Goal: Complete application form: Complete application form

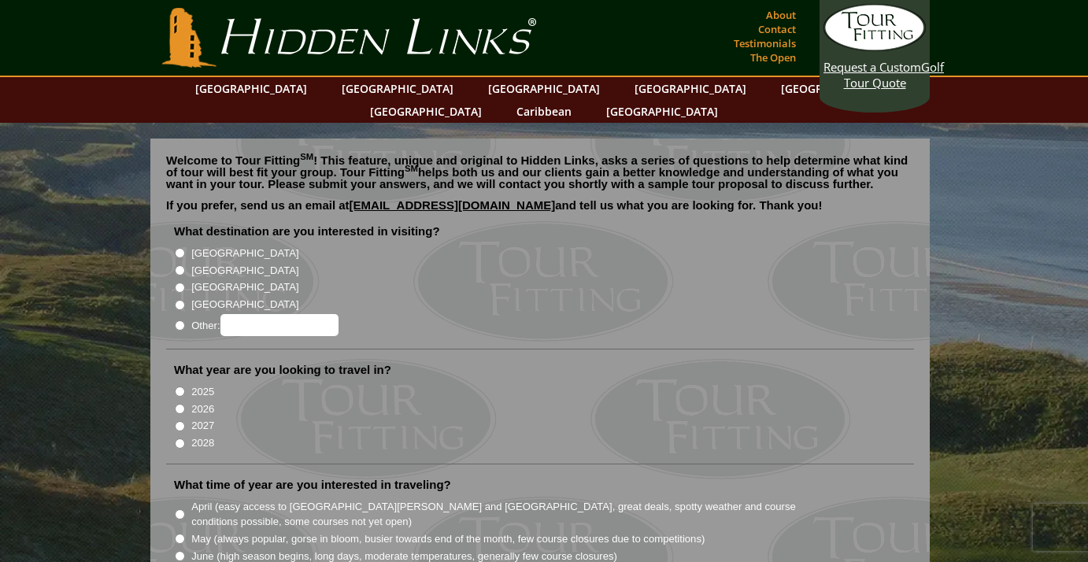
click at [181, 248] on input "[GEOGRAPHIC_DATA]" at bounding box center [180, 253] width 10 height 10
radio input "true"
click at [178, 404] on input "2026" at bounding box center [180, 409] width 10 height 10
radio input "true"
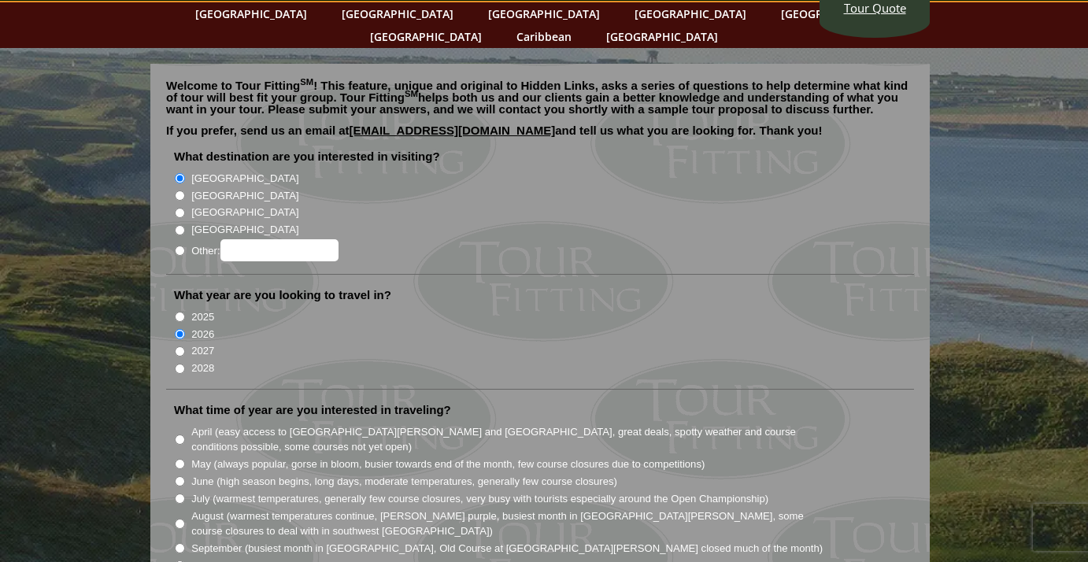
scroll to position [83, 0]
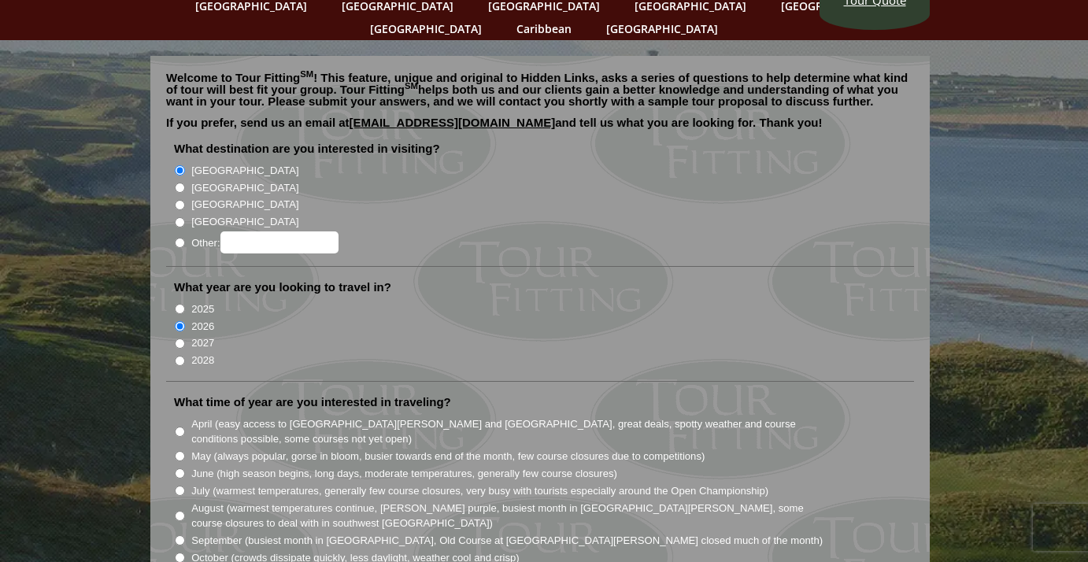
click at [178, 511] on input "August (warmest temperatures continue, [PERSON_NAME] purple, busiest month in […" at bounding box center [180, 516] width 10 height 10
radio input "true"
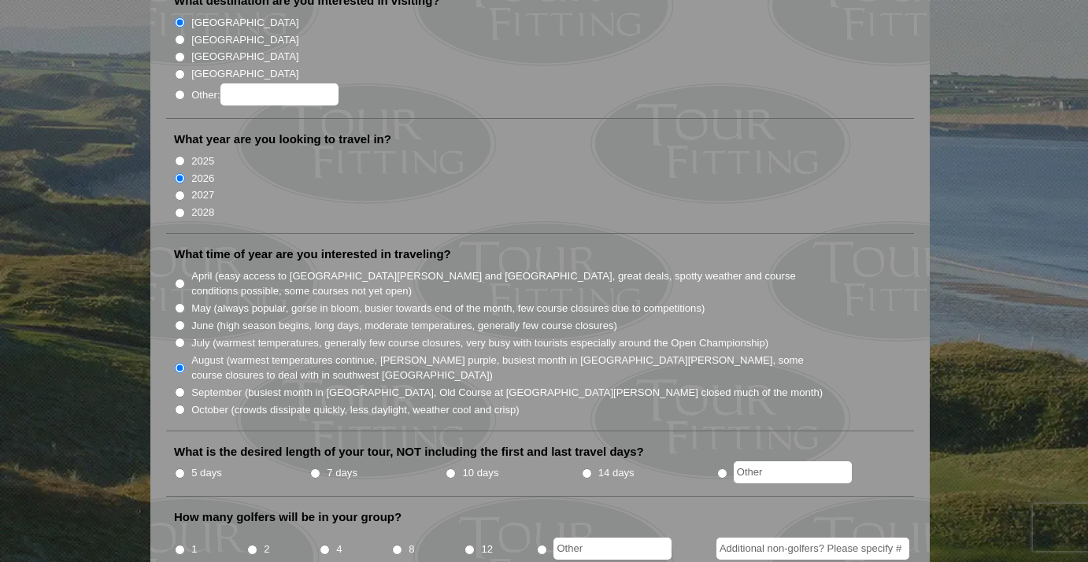
scroll to position [258, 0]
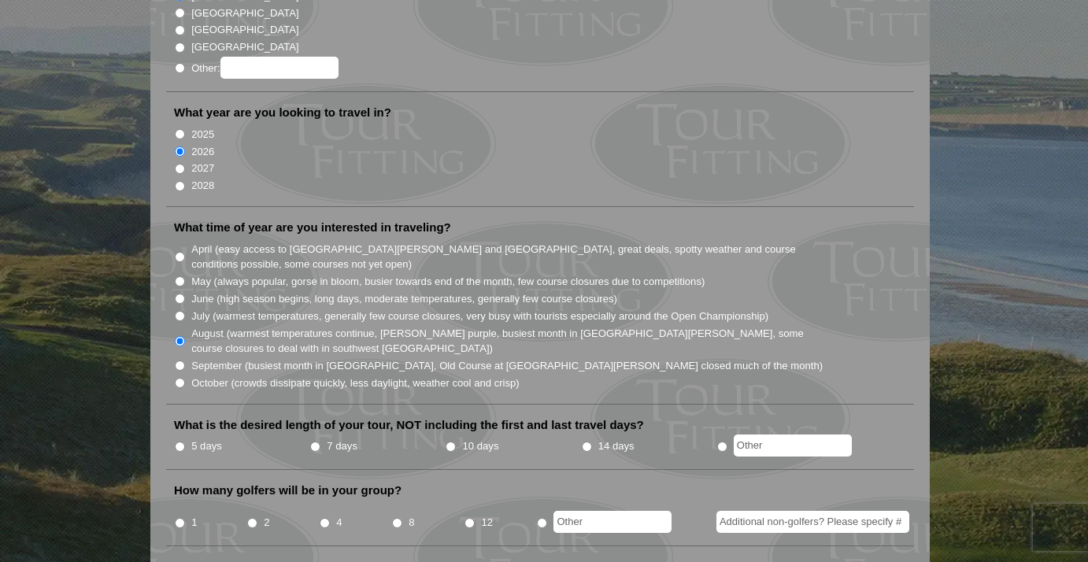
click at [317, 442] on input "7 days" at bounding box center [315, 447] width 10 height 10
radio input "true"
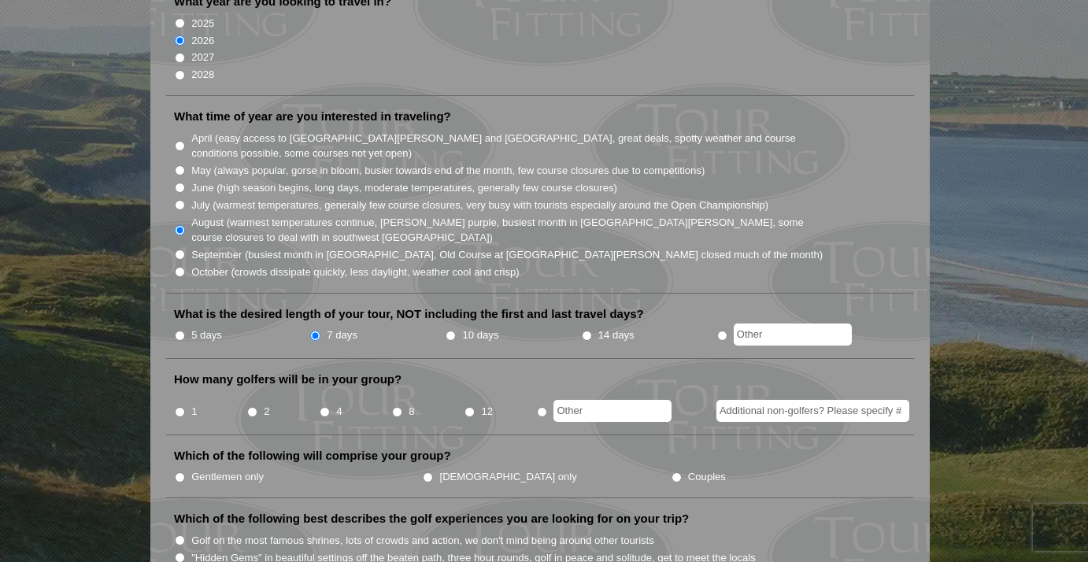
scroll to position [368, 0]
click at [398, 408] on input "8" at bounding box center [397, 413] width 10 height 10
radio input "true"
click at [181, 473] on input "Gentlemen only" at bounding box center [180, 478] width 10 height 10
radio input "true"
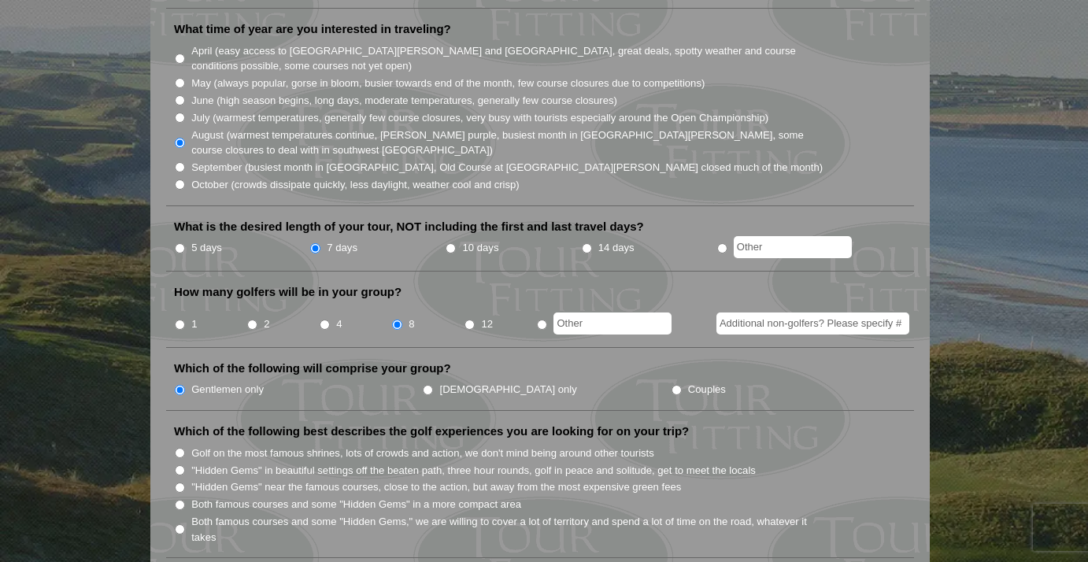
scroll to position [456, 0]
click at [180, 448] on input "Golf on the most famous shrines, lots of crowds and action, we don't mind being…" at bounding box center [180, 453] width 10 height 10
radio input "true"
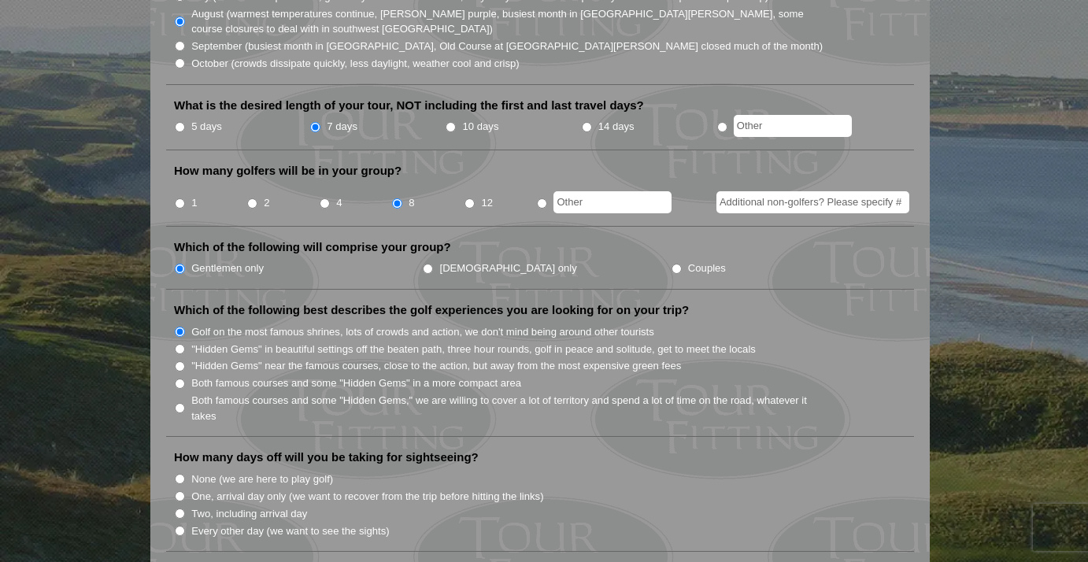
scroll to position [576, 0]
click at [178, 476] on input "None (we are here to play golf)" at bounding box center [180, 481] width 10 height 10
radio input "true"
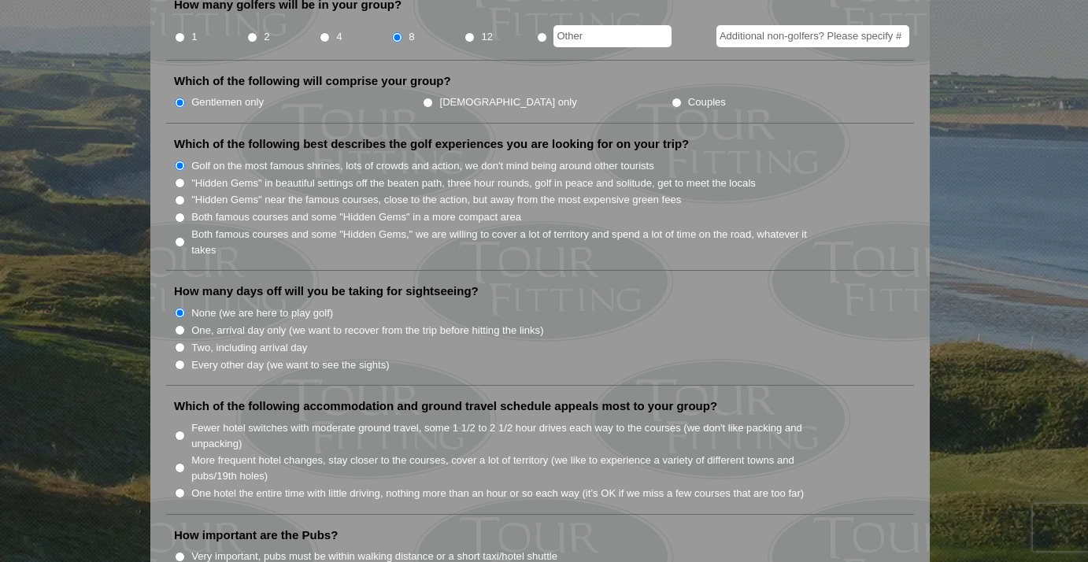
scroll to position [754, 0]
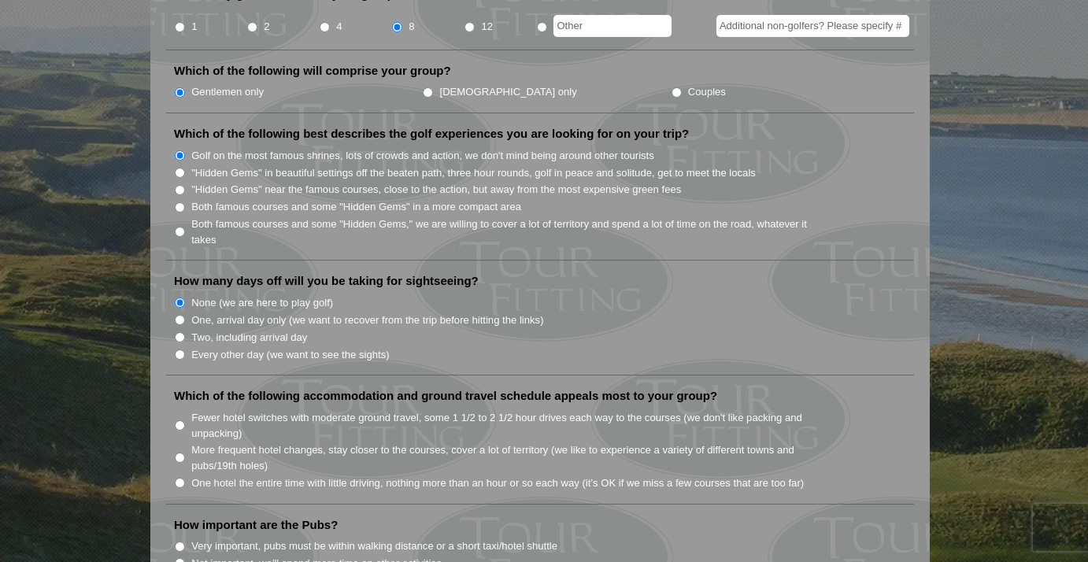
click at [180, 421] on input "Fewer hotel switches with moderate ground travel, some 1 1/2 to 2 1/2 hour driv…" at bounding box center [180, 426] width 10 height 10
radio input "true"
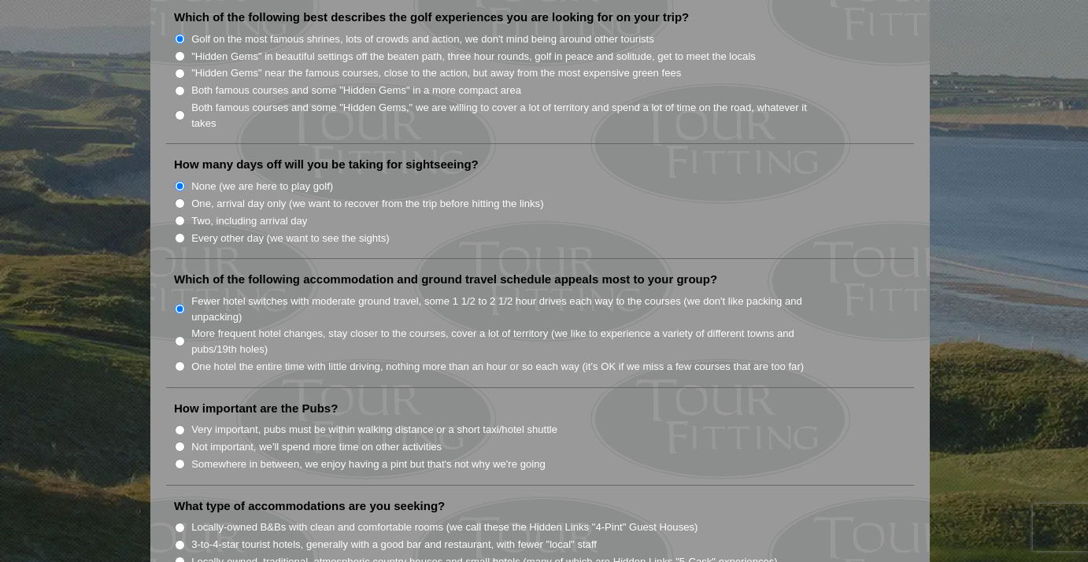
scroll to position [878, 0]
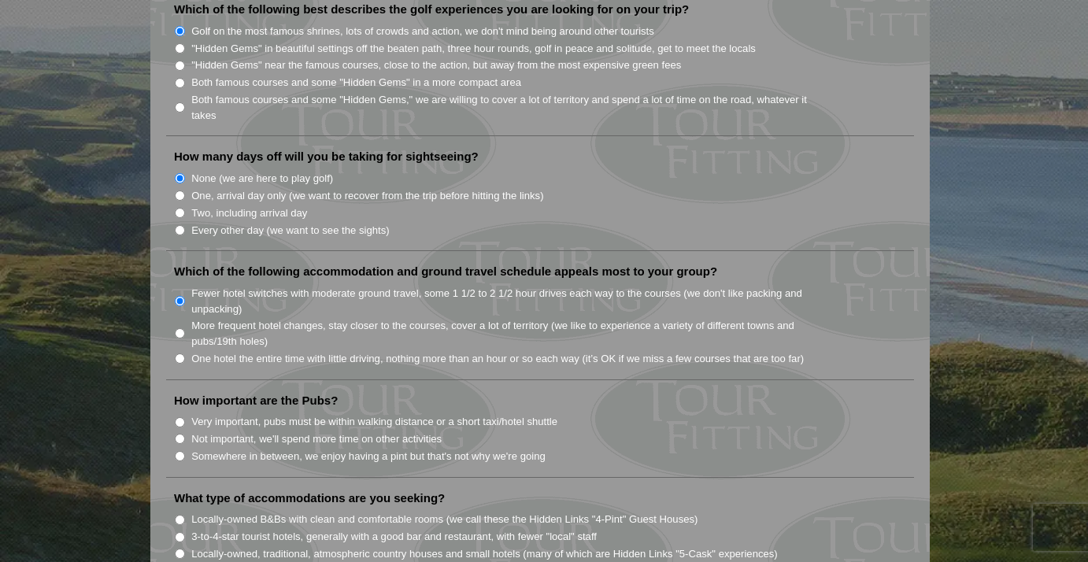
click at [178, 434] on input "Not important, we'll spend more time on other activities" at bounding box center [180, 439] width 10 height 10
radio input "true"
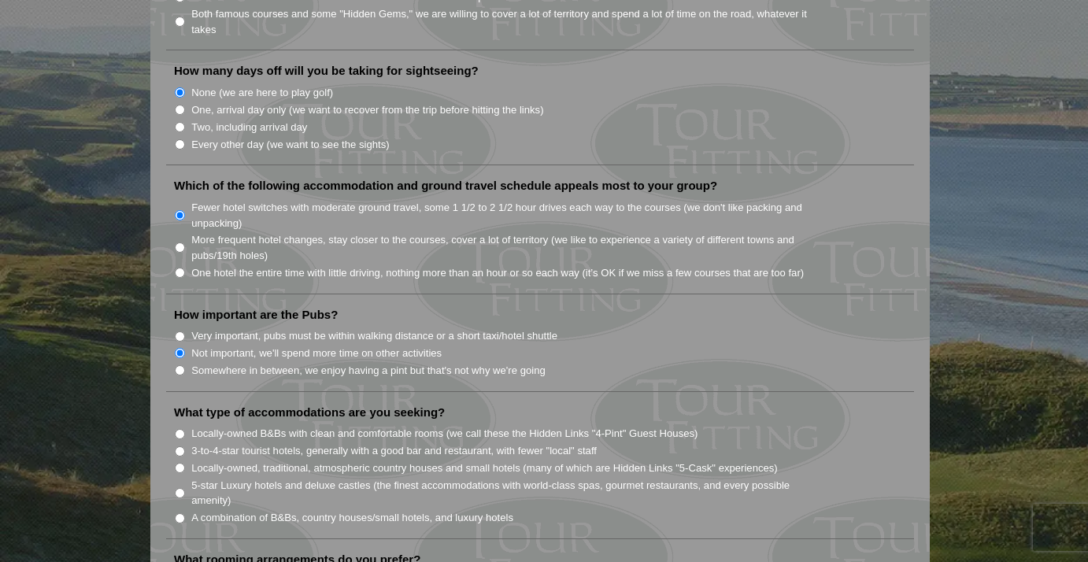
scroll to position [965, 0]
click at [180, 487] on input "5-star Luxury hotels and deluxe castles (the finest accommodations with world-c…" at bounding box center [180, 492] width 10 height 10
radio input "true"
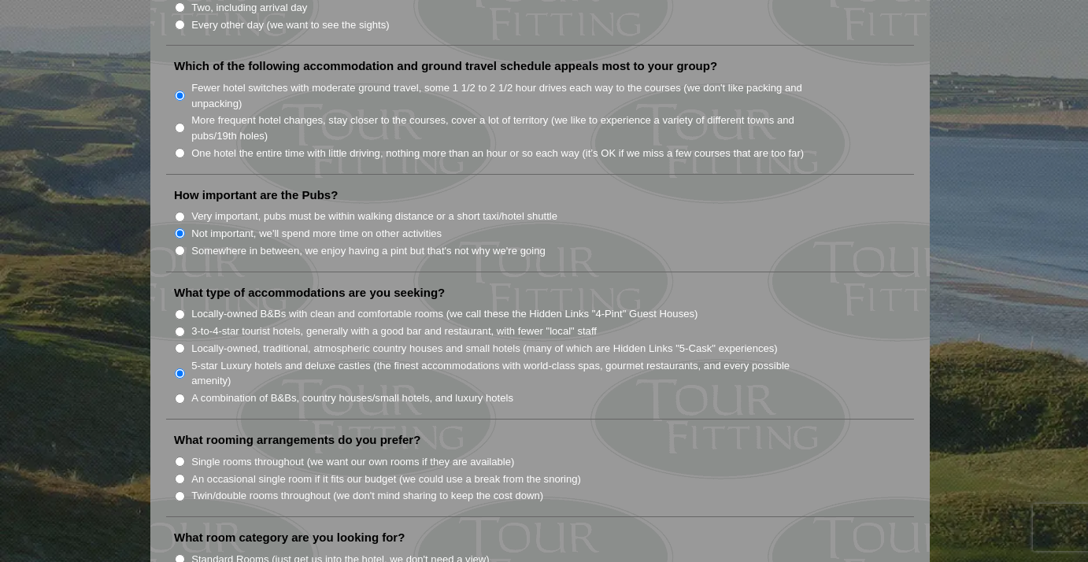
scroll to position [1103, 0]
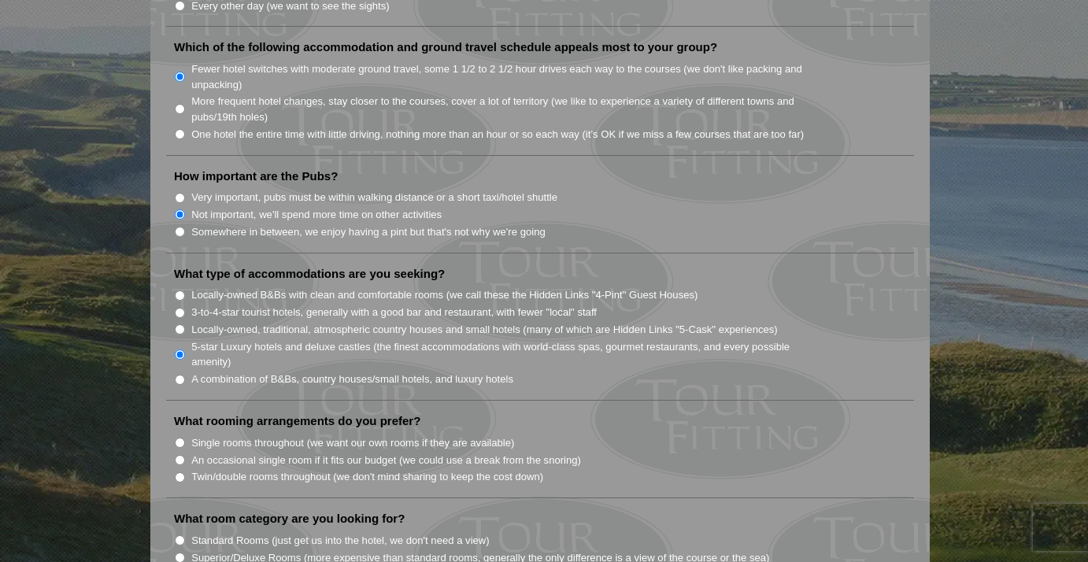
click at [181, 473] on input "Twin/double rooms throughout (we don't mind sharing to keep the cost down)" at bounding box center [180, 478] width 10 height 10
radio input "true"
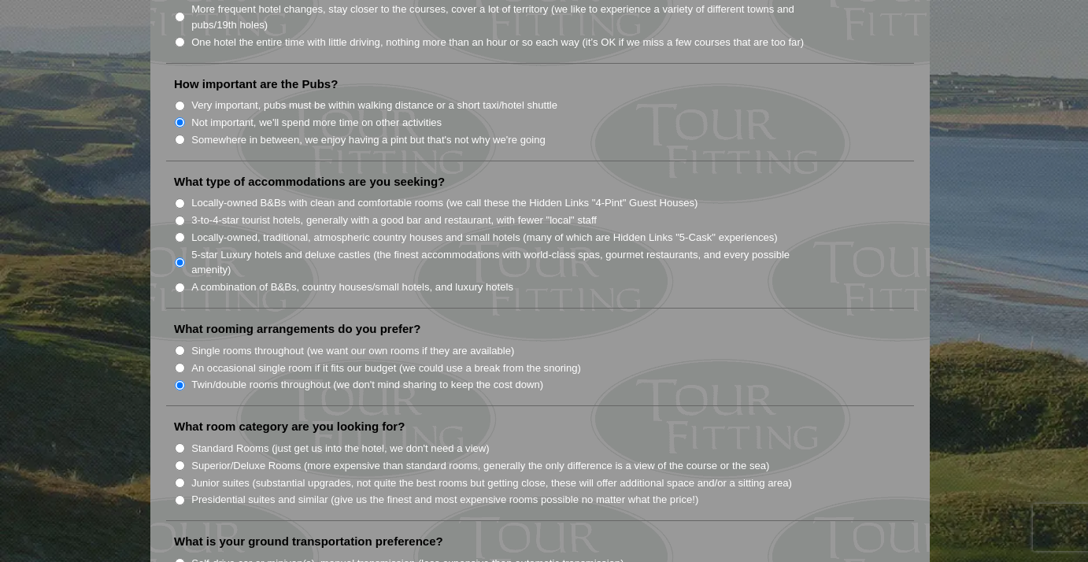
scroll to position [1196, 0]
click at [180, 442] on input "Standard Rooms (just get us into the hotel, we don't need a view)" at bounding box center [180, 447] width 10 height 10
radio input "true"
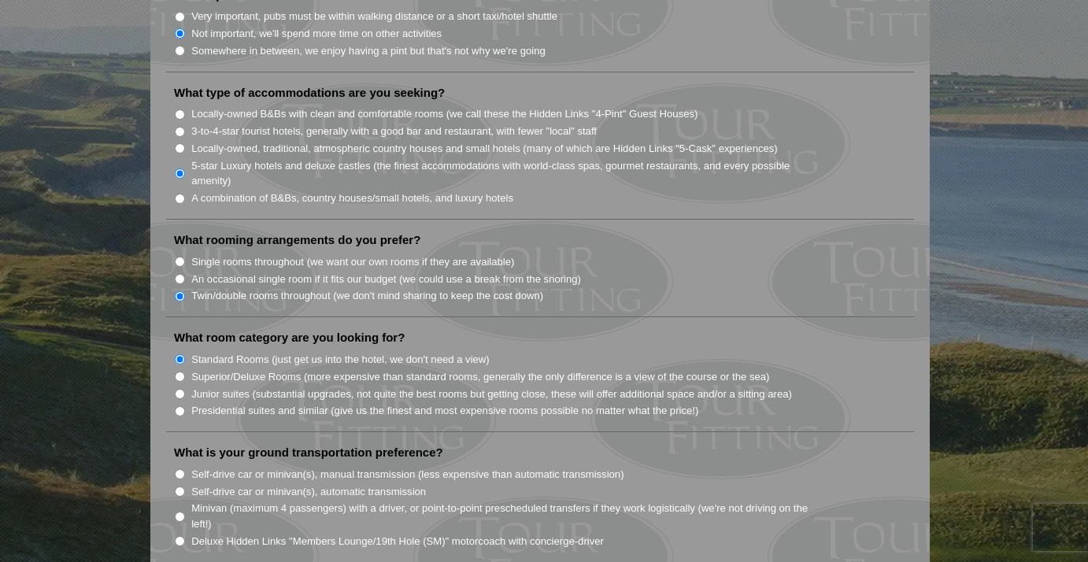
scroll to position [1289, 0]
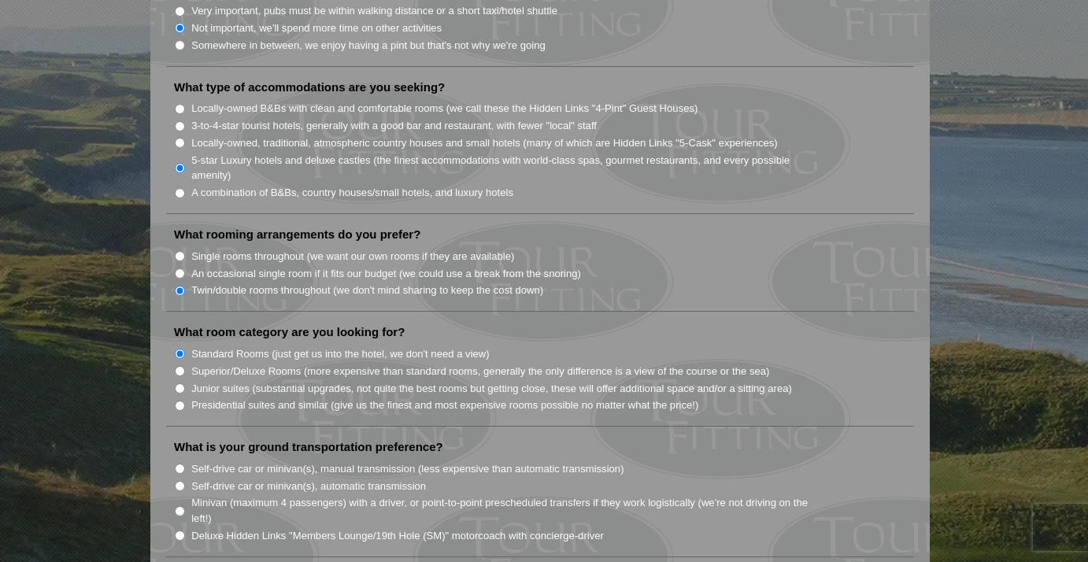
click at [178, 531] on input "Deluxe Hidden Links "Members Lounge/19th Hole (SM)" motorcoach with concierge-d…" at bounding box center [180, 536] width 10 height 10
radio input "true"
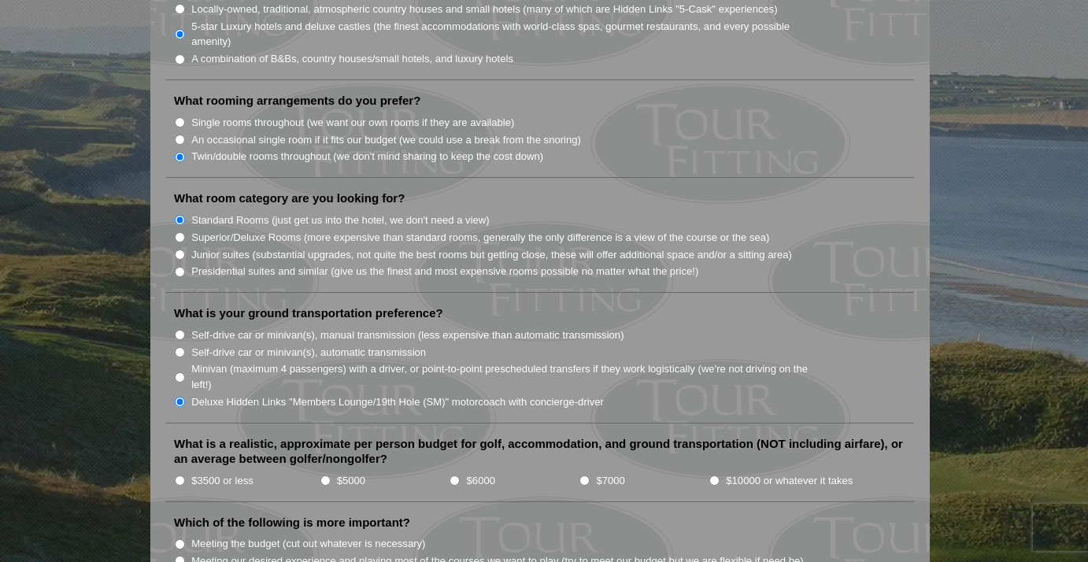
scroll to position [1424, 0]
click at [587, 475] on input "$7000" at bounding box center [585, 480] width 10 height 10
radio input "true"
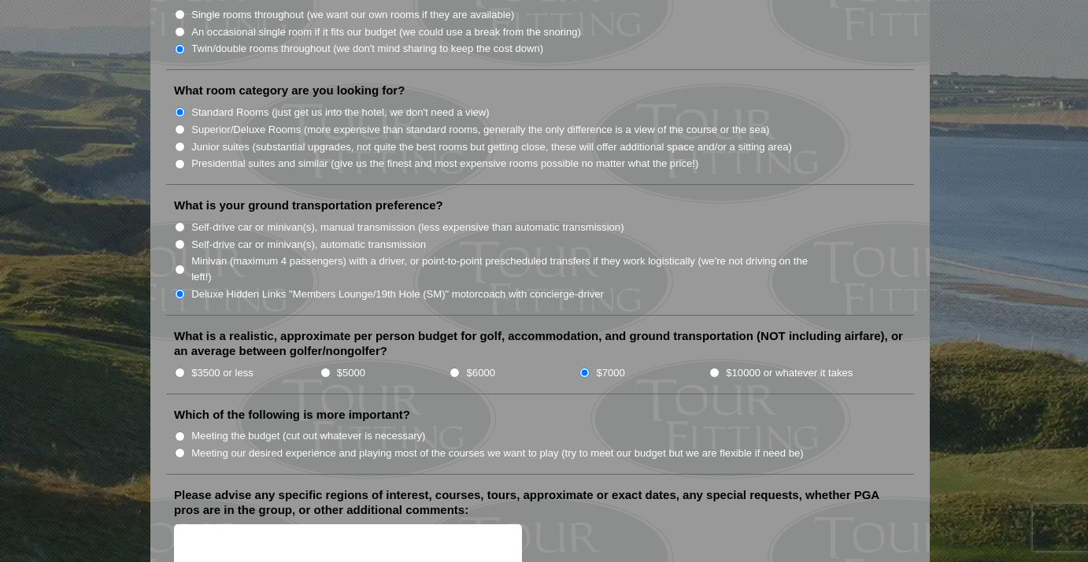
scroll to position [1537, 0]
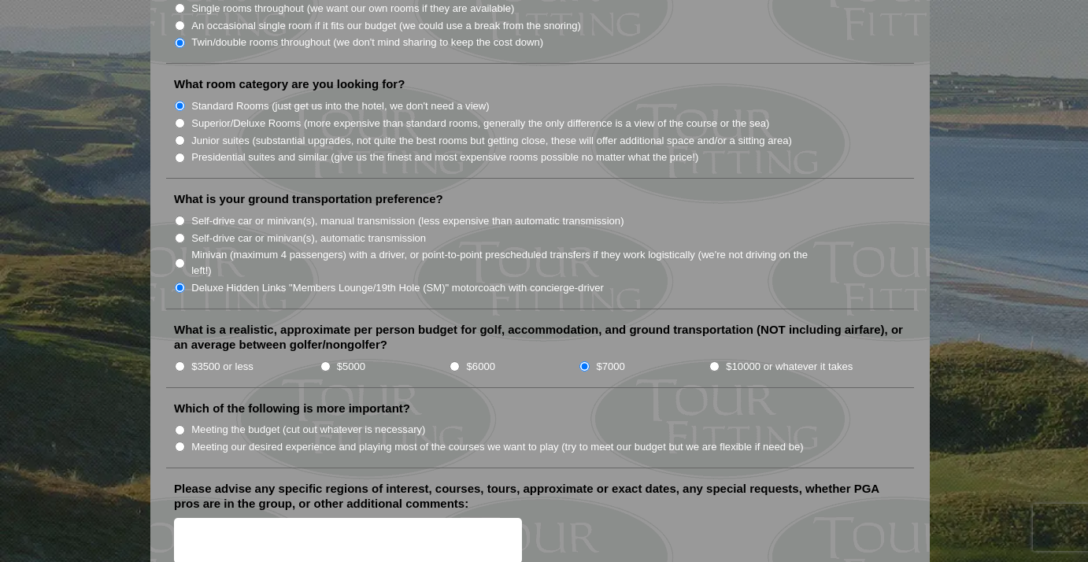
click at [183, 442] on input "Meeting our desired experience and playing most of the courses we want to play …" at bounding box center [180, 447] width 10 height 10
radio input "true"
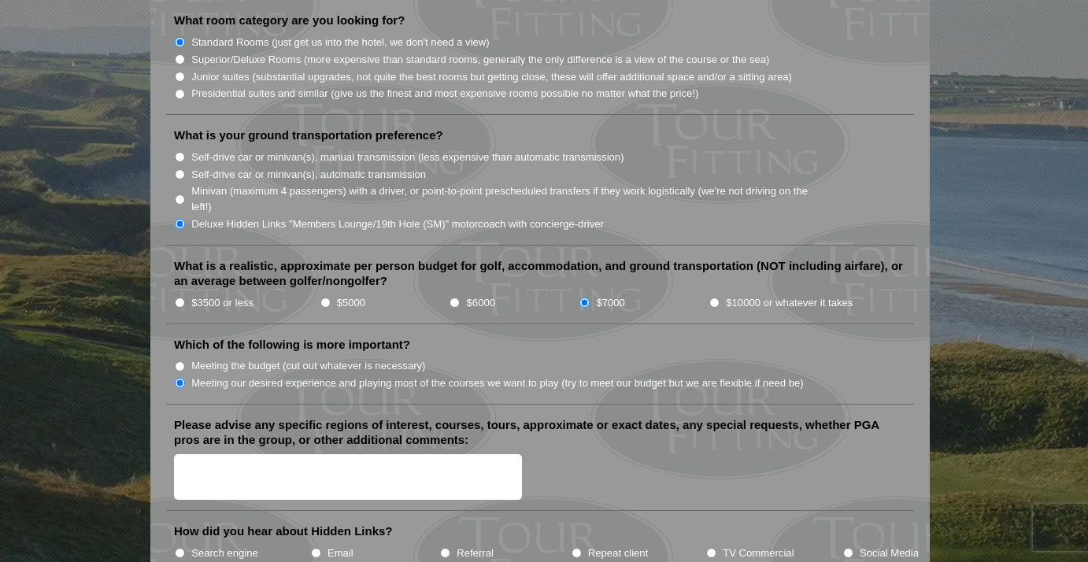
scroll to position [1640, 0]
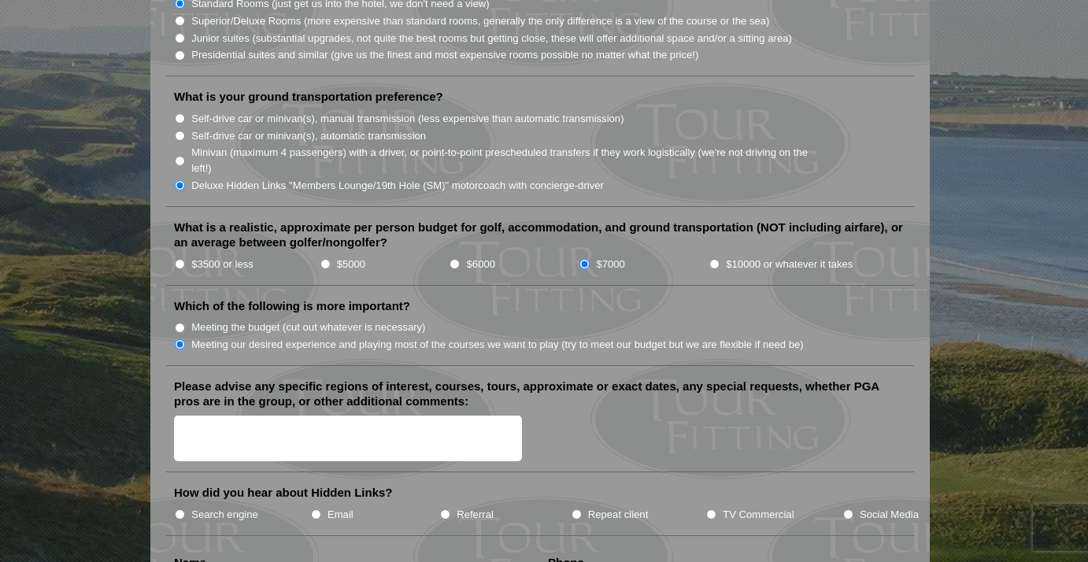
click at [187, 416] on textarea "Please advise any specific regions of interest, courses, tours, approximate or …" at bounding box center [348, 439] width 348 height 46
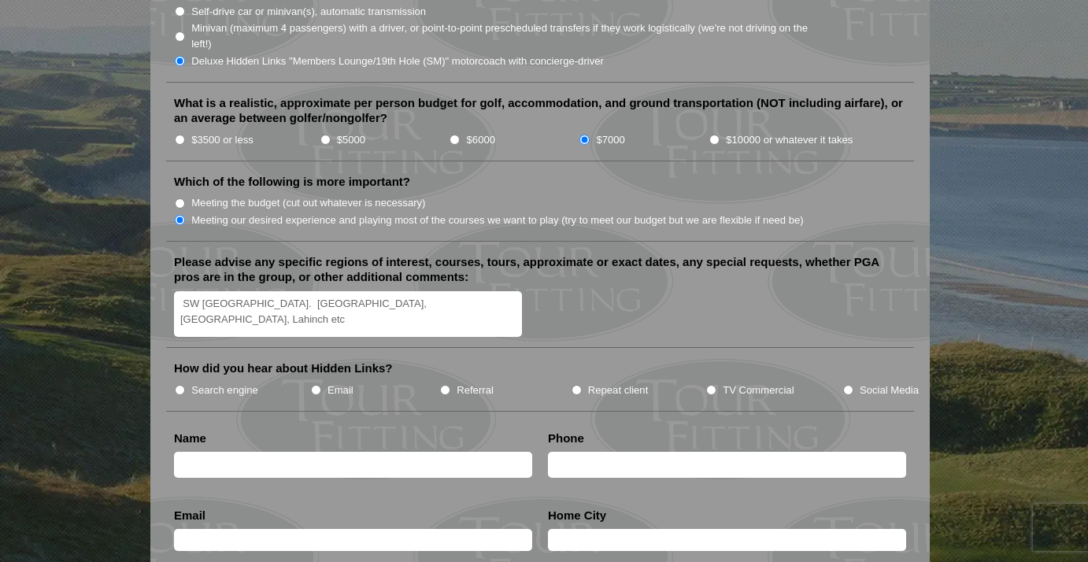
scroll to position [1783, 0]
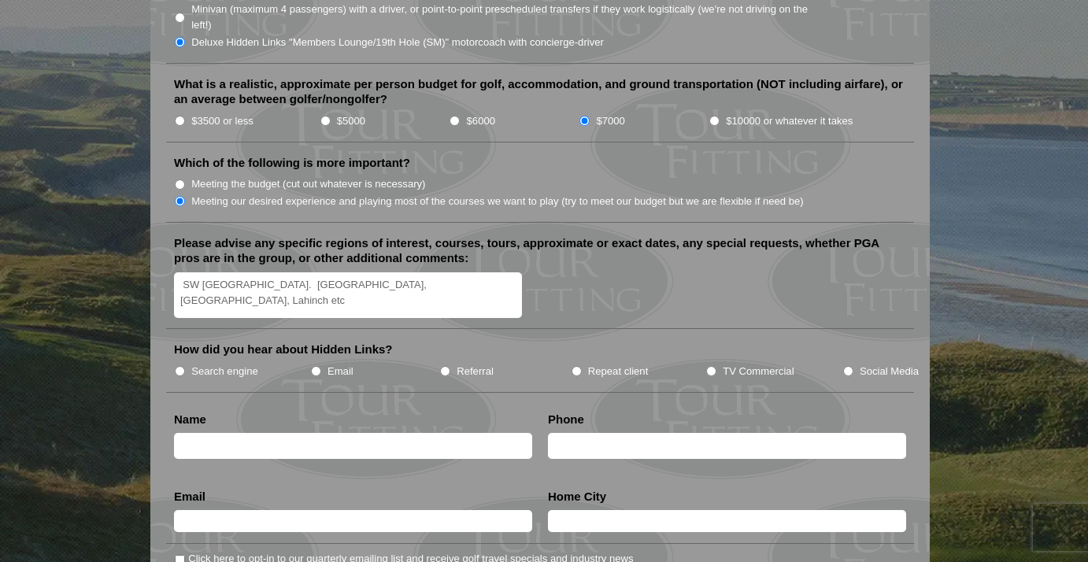
type textarea "SW [GEOGRAPHIC_DATA]. [GEOGRAPHIC_DATA], [GEOGRAPHIC_DATA], Lahinch etc"
click at [579, 366] on input "Repeat client" at bounding box center [577, 371] width 10 height 10
radio input "true"
type input "[PERSON_NAME]"
type input "[PHONE_NUMBER]"
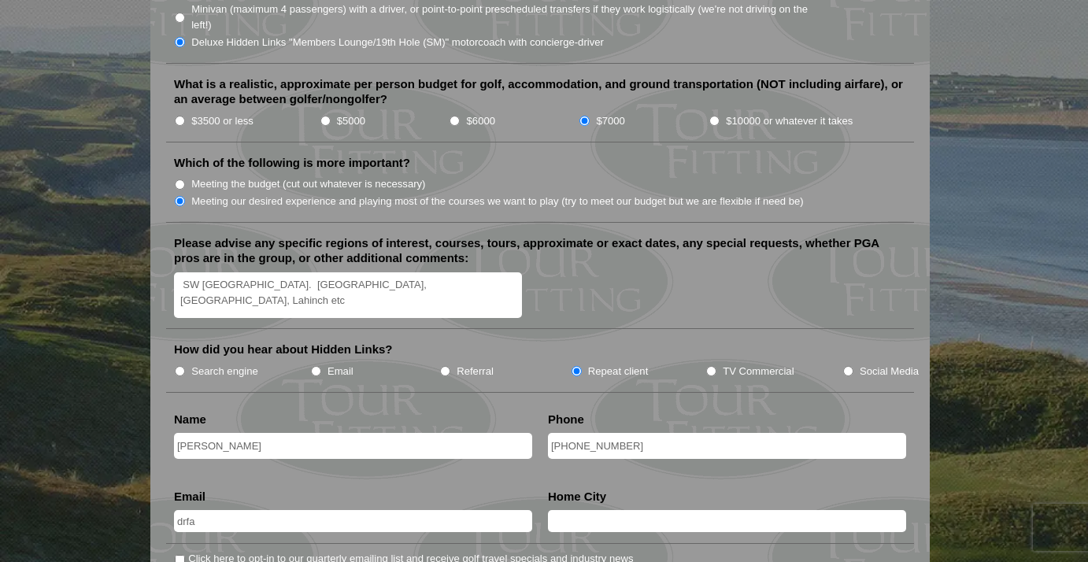
type input "[EMAIL_ADDRESS][DOMAIN_NAME]"
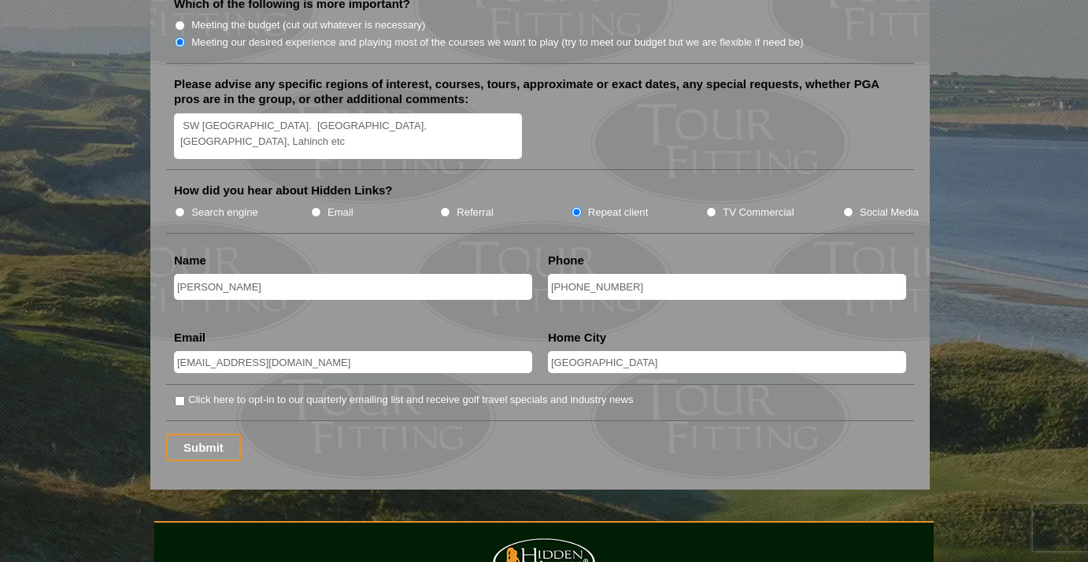
scroll to position [1943, 0]
type input "[GEOGRAPHIC_DATA]"
click at [202, 433] on input "Submit" at bounding box center [203, 447] width 75 height 28
